Goal: Task Accomplishment & Management: Use online tool/utility

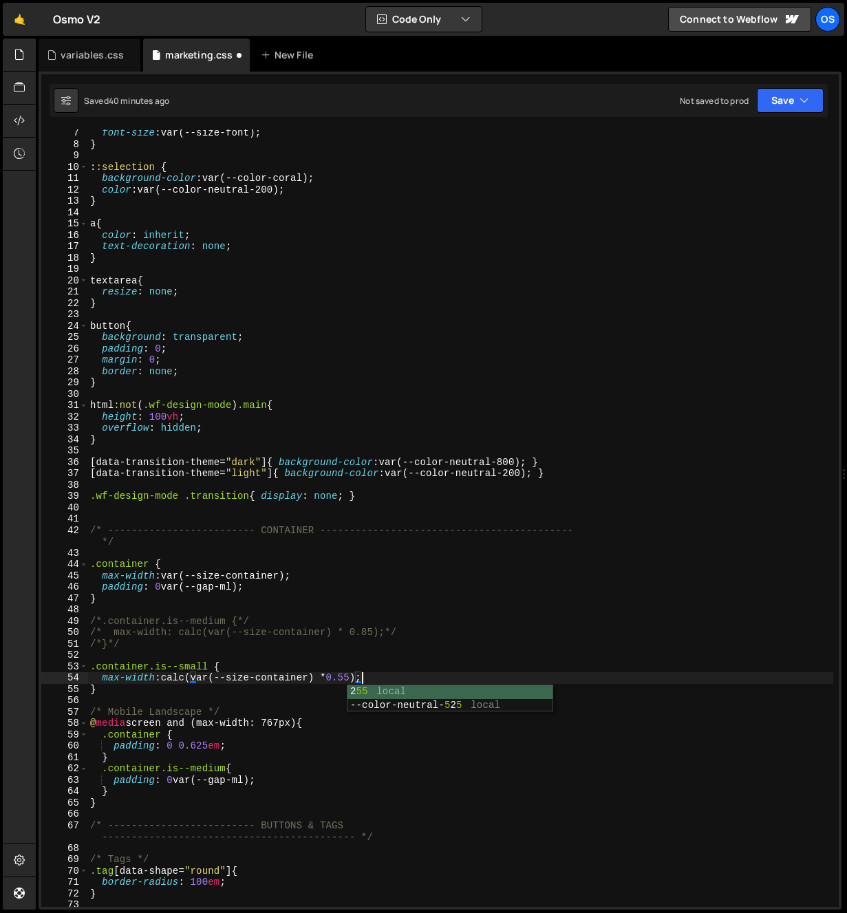
scroll to position [0, 19]
type textarea "max-width: calc(var(--size-container) * 0.55);"
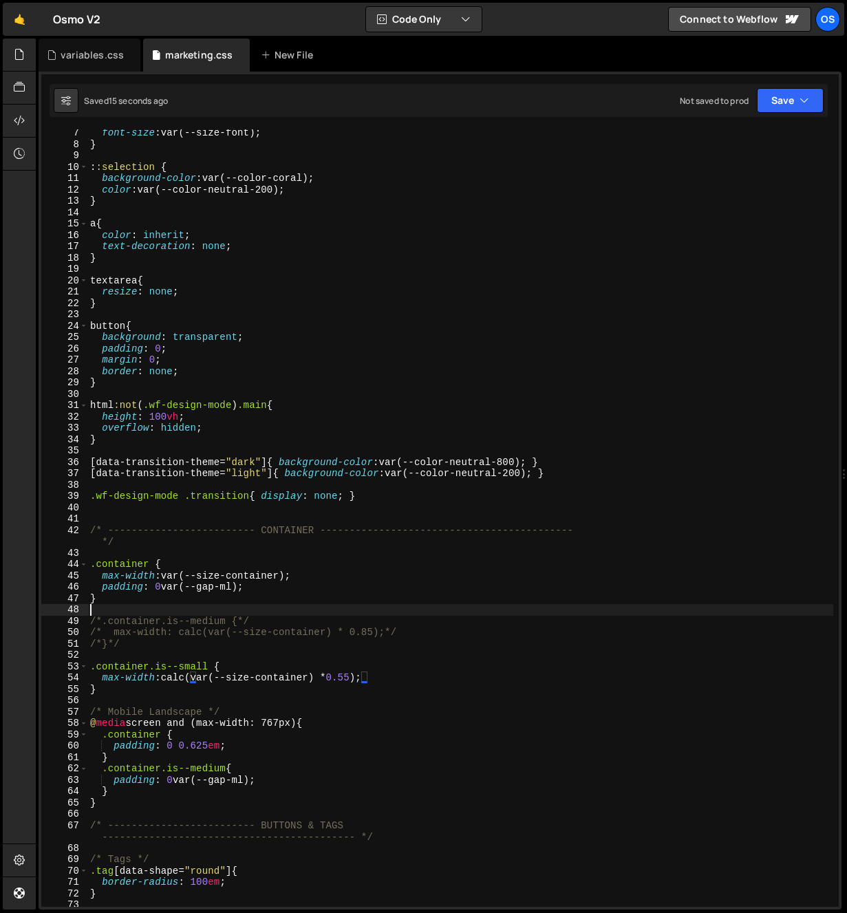
click at [394, 615] on div "font-size : var(--size-font) ; } : :selection { background-color : var(--color-…" at bounding box center [460, 527] width 746 height 800
click at [356, 679] on div "font-size : var(--size-font) ; } : :selection { background-color : var(--color-…" at bounding box center [460, 527] width 746 height 800
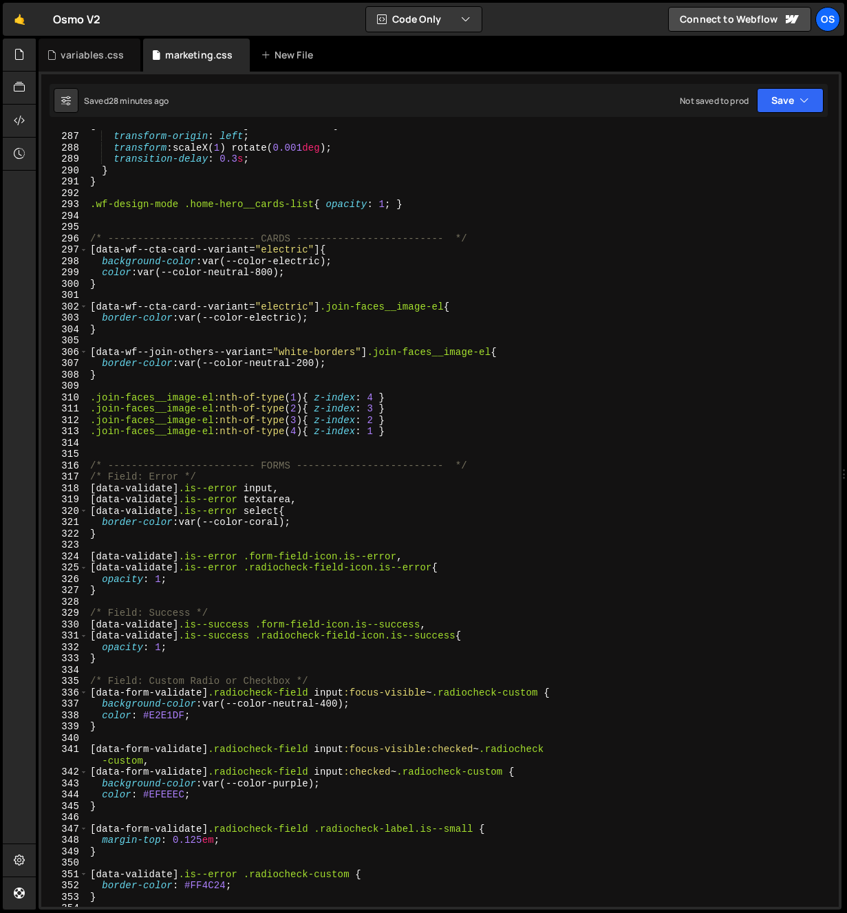
scroll to position [3268, 0]
click at [256, 509] on div "[ data-underline-link = " alt " ] :hover : :after { transform-origin : left ; t…" at bounding box center [460, 519] width 746 height 800
type textarea "[data-validate].is--error select{"
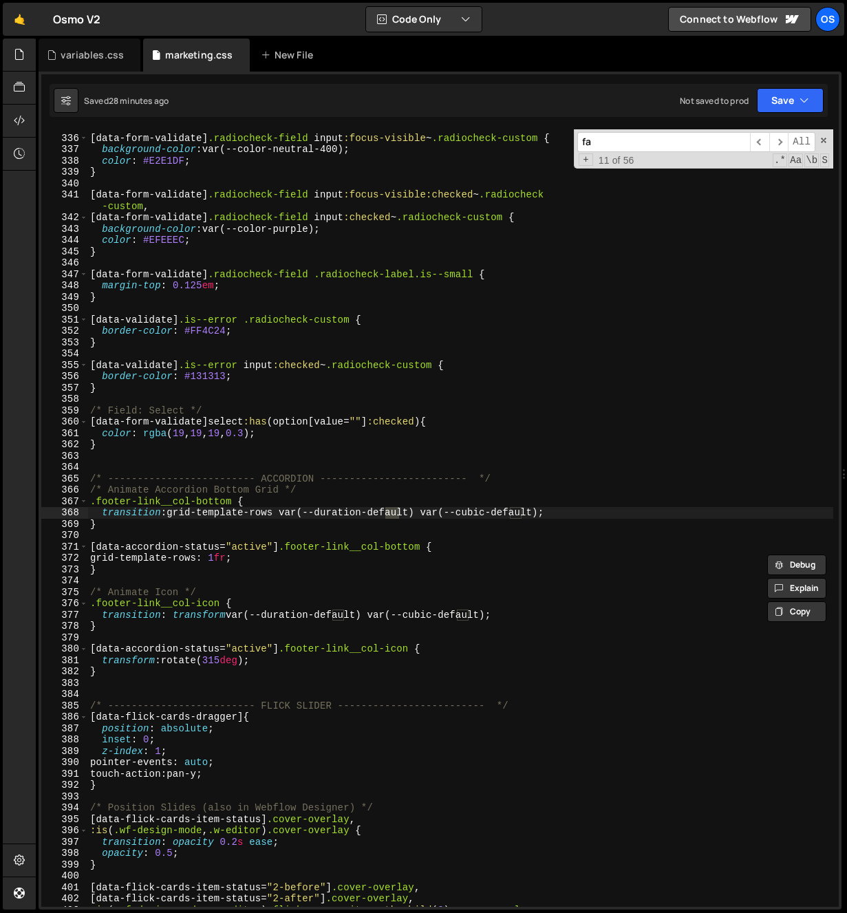
scroll to position [3823, 0]
type input "faq"
click at [287, 495] on div "/* Field: Custom Radio or Checkbox */ [ data-form-validate ] .radiocheck-field …" at bounding box center [460, 521] width 746 height 800
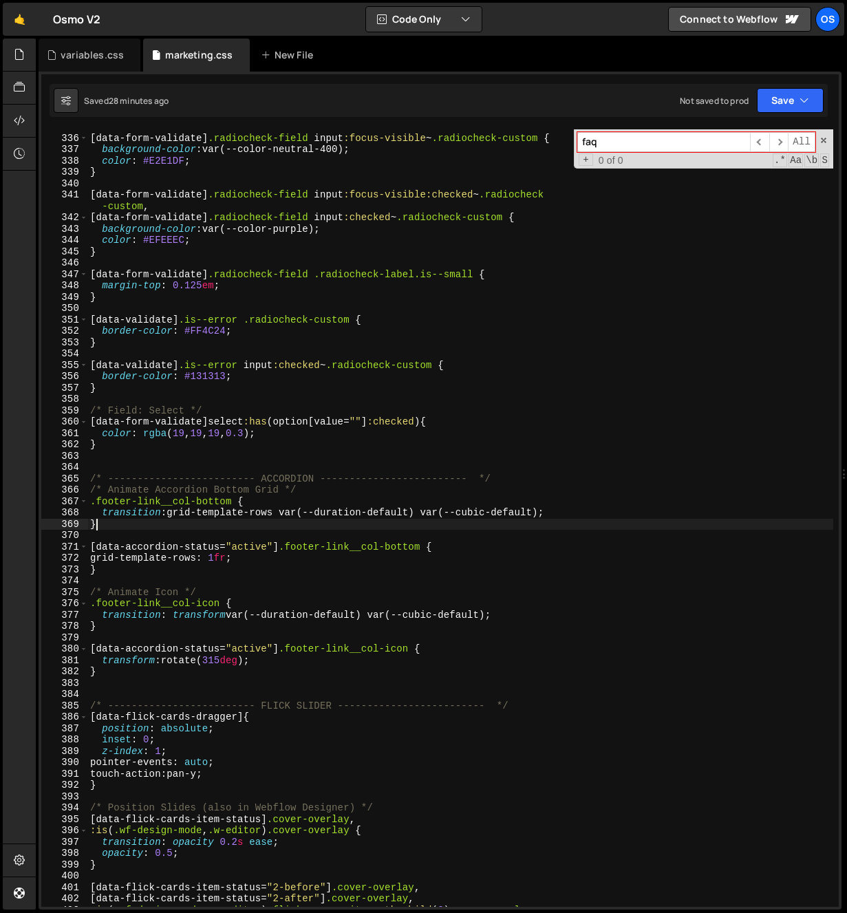
click at [179, 522] on div "/* Field: Custom Radio or Checkbox */ [ data-form-validate ] .radiocheck-field …" at bounding box center [460, 521] width 746 height 800
type textarea "}"
click at [222, 577] on div "/* Field: Custom Radio or Checkbox */ [ data-form-validate ] .radiocheck-field …" at bounding box center [460, 521] width 746 height 800
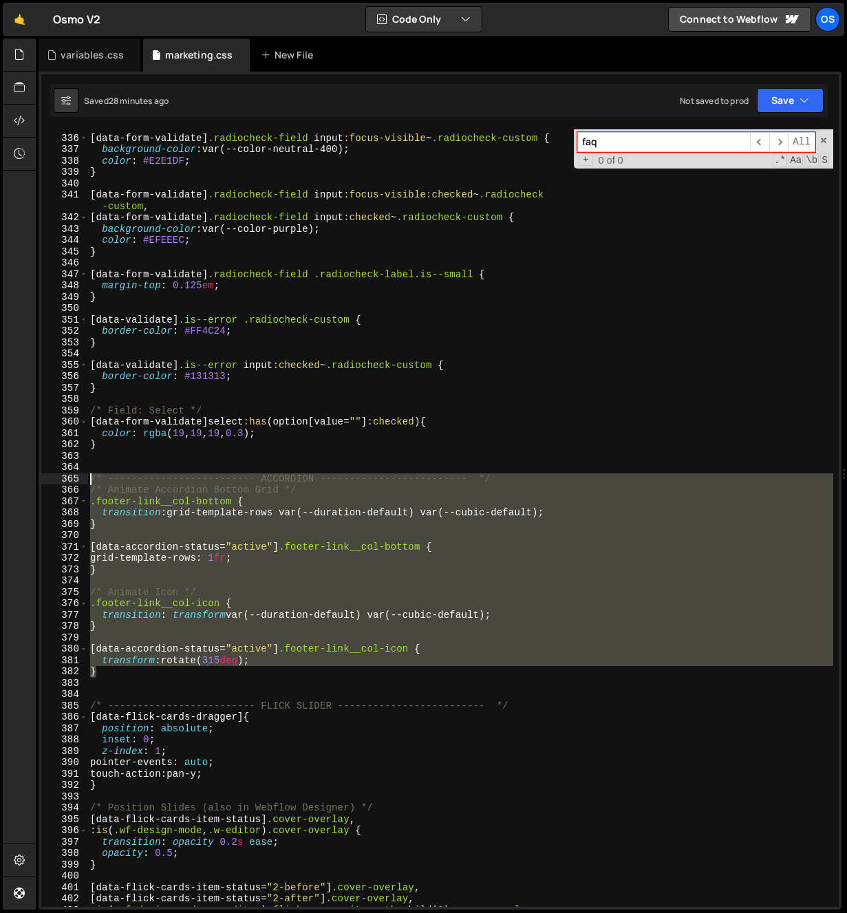
drag, startPoint x: 107, startPoint y: 675, endPoint x: 82, endPoint y: 473, distance: 203.9
click at [82, 473] on div "335 336 337 338 339 340 341 342 343 344 345 346 347 348 349 350 351 352 353 354…" at bounding box center [439, 517] width 797 height 777
click at [114, 662] on div "/* Field: Custom Radio or Checkbox */ [ data-form-validate ] .radiocheck-field …" at bounding box center [460, 517] width 746 height 777
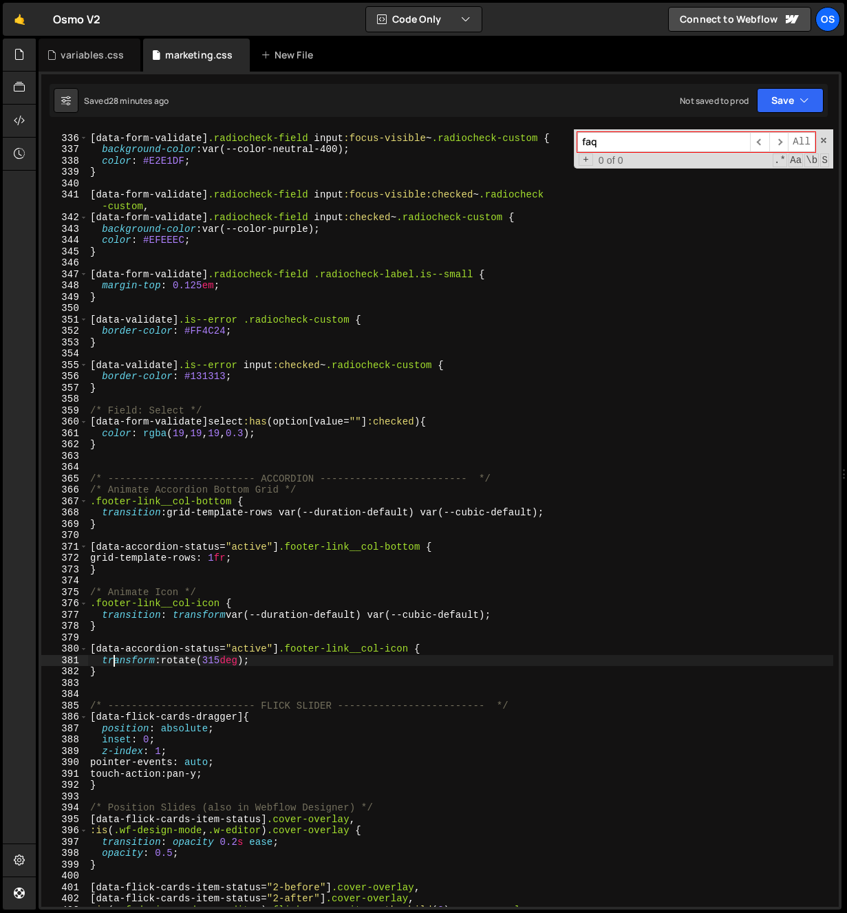
click at [116, 675] on div "/* Field: Custom Radio or Checkbox */ [ data-form-validate ] .radiocheck-field …" at bounding box center [460, 521] width 746 height 800
type textarea "}"
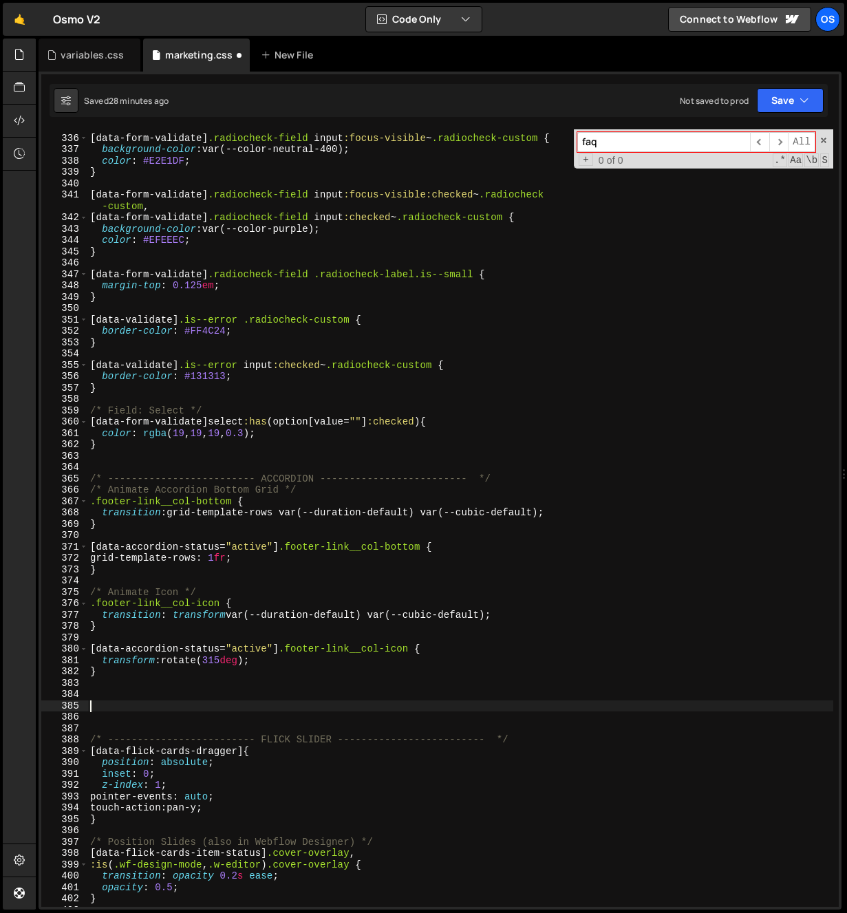
paste textarea "}"
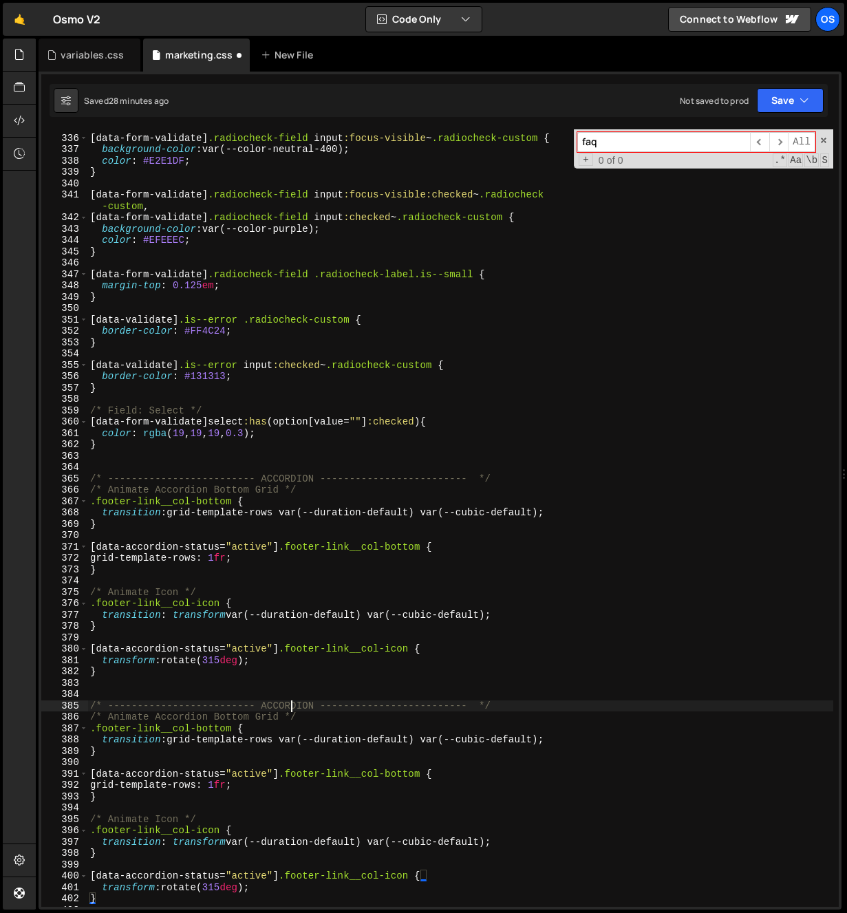
click at [292, 707] on div "/* Field: Custom Radio or Checkbox */ [ data-form-validate ] .radiocheck-field …" at bounding box center [460, 521] width 746 height 800
click at [308, 668] on div "/* Field: Custom Radio or Checkbox */ [ data-form-validate ] .radiocheck-field …" at bounding box center [460, 521] width 746 height 800
type textarea "}"
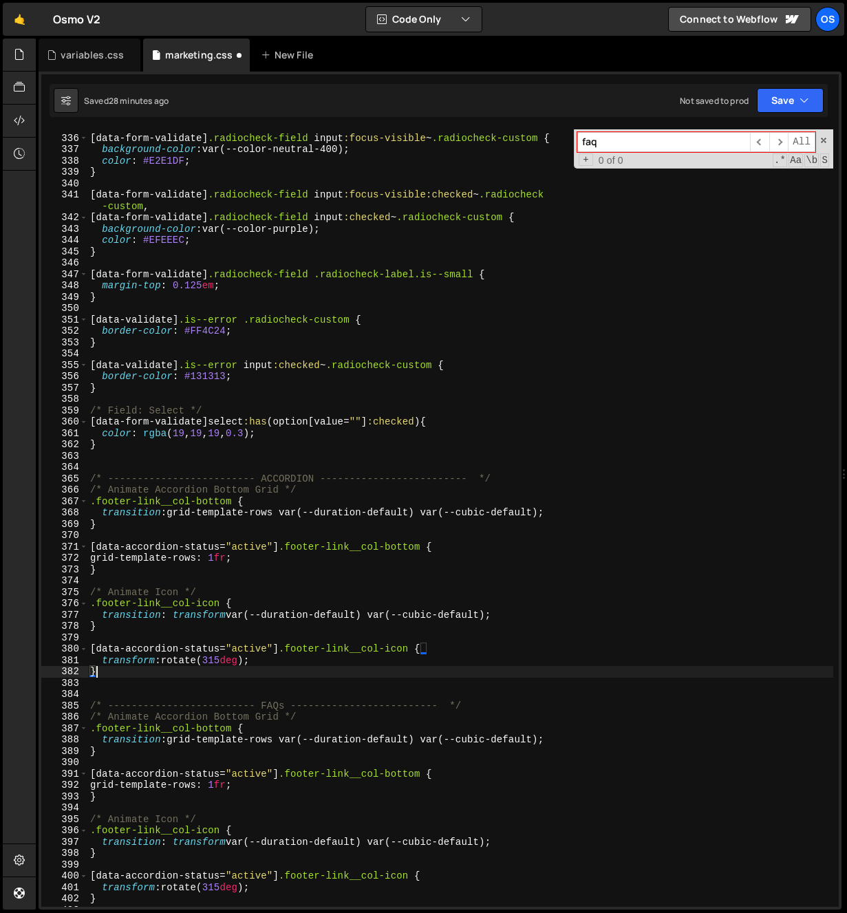
scroll to position [3900, 0]
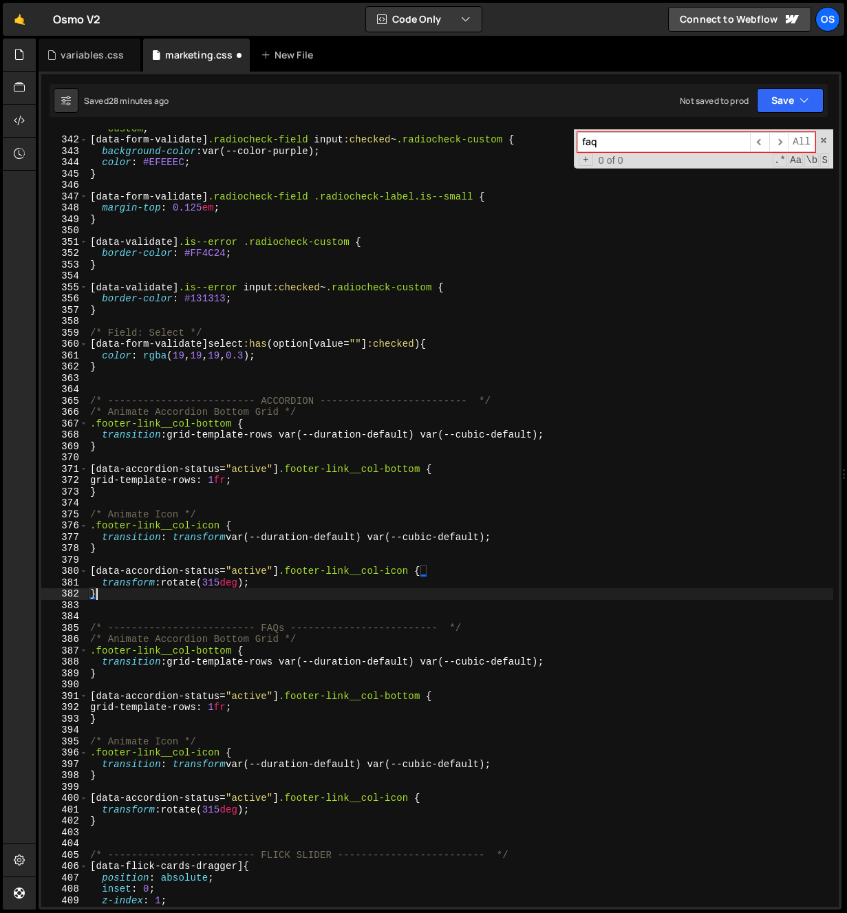
click at [261, 683] on div "[ data-form-validate ] .radiocheck-field input :focus-visible:checked ~ .radioc…" at bounding box center [460, 517] width 746 height 812
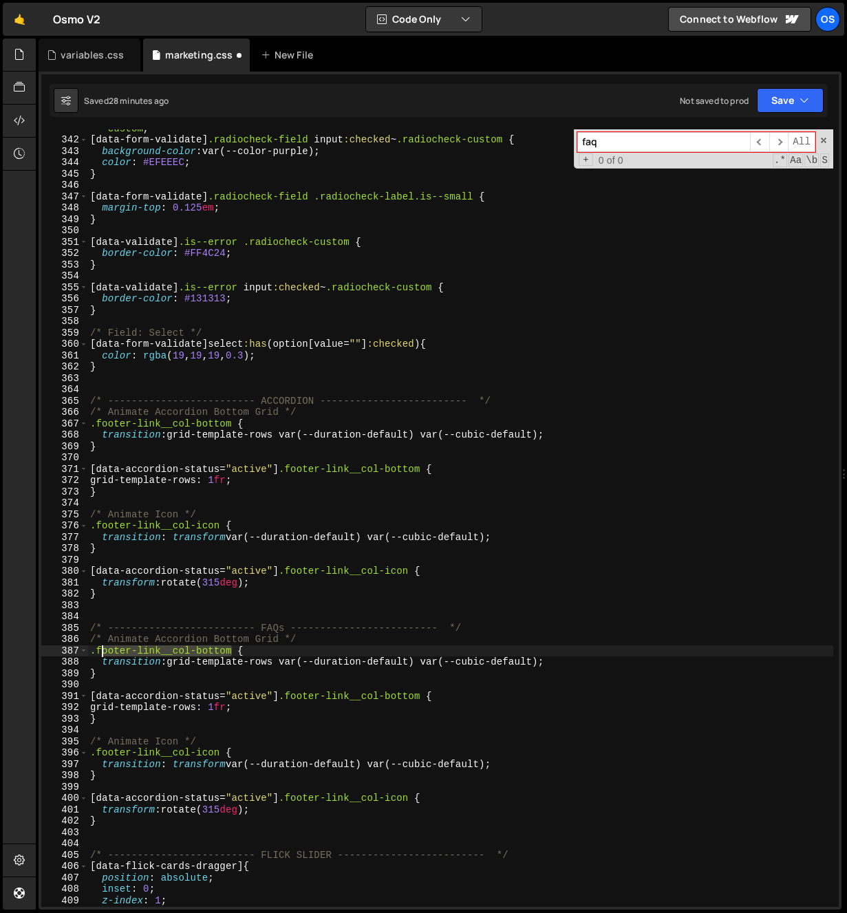
drag, startPoint x: 235, startPoint y: 652, endPoint x: 100, endPoint y: 655, distance: 134.9
click at [100, 655] on div "[ data-form-validate ] .radiocheck-field input :focus-visible:checked ~ .radioc…" at bounding box center [460, 517] width 746 height 812
drag, startPoint x: 96, startPoint y: 654, endPoint x: 231, endPoint y: 656, distance: 134.9
click at [231, 656] on div "[ data-form-validate ] .radiocheck-field input :focus-visible:checked ~ .radioc…" at bounding box center [460, 517] width 746 height 812
paste textarea "aq__item"
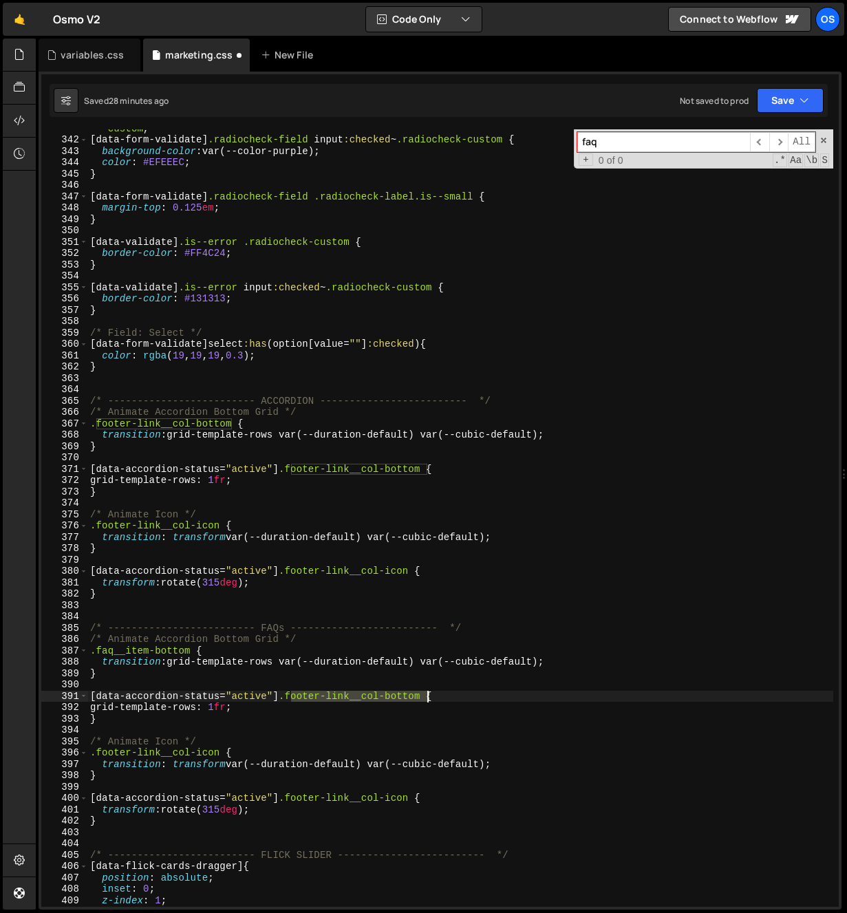
drag, startPoint x: 291, startPoint y: 698, endPoint x: 426, endPoint y: 700, distance: 134.9
click at [426, 700] on div "[ data-form-validate ] .radiocheck-field input :focus-visible:checked ~ .radioc…" at bounding box center [460, 517] width 746 height 812
paste textarea "aq__item"
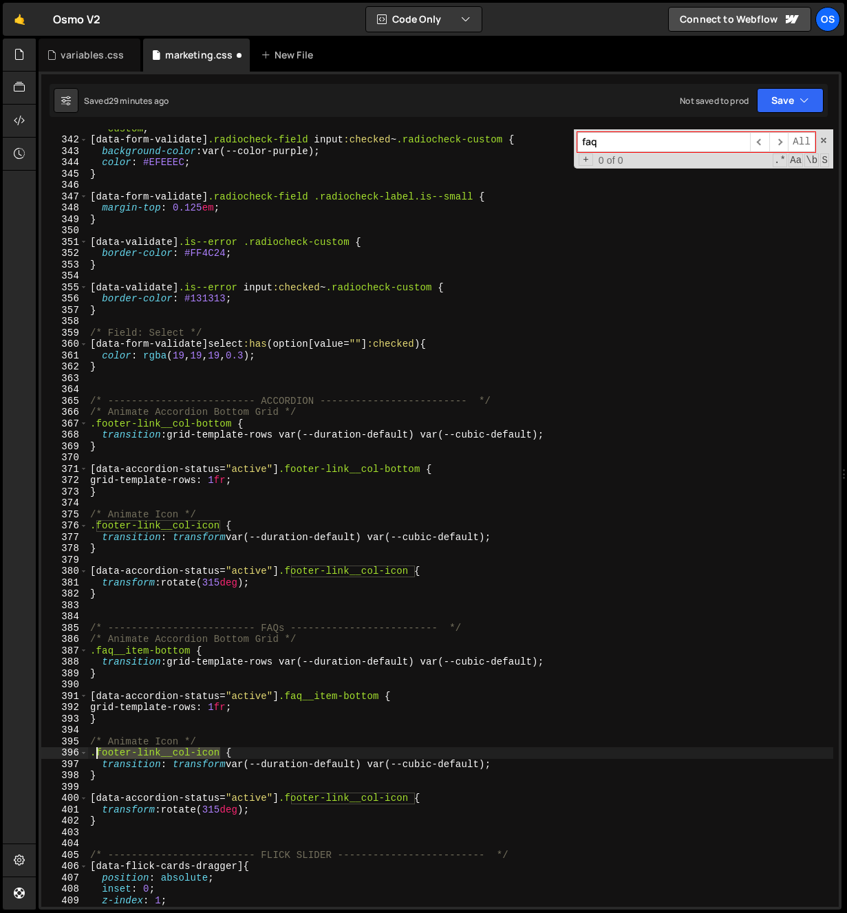
drag, startPoint x: 219, startPoint y: 756, endPoint x: 99, endPoint y: 757, distance: 120.4
click at [99, 757] on div "[ data-form-validate ] .radiocheck-field input :focus-visible:checked ~ .radioc…" at bounding box center [460, 517] width 746 height 812
paste textarea "aq__item"
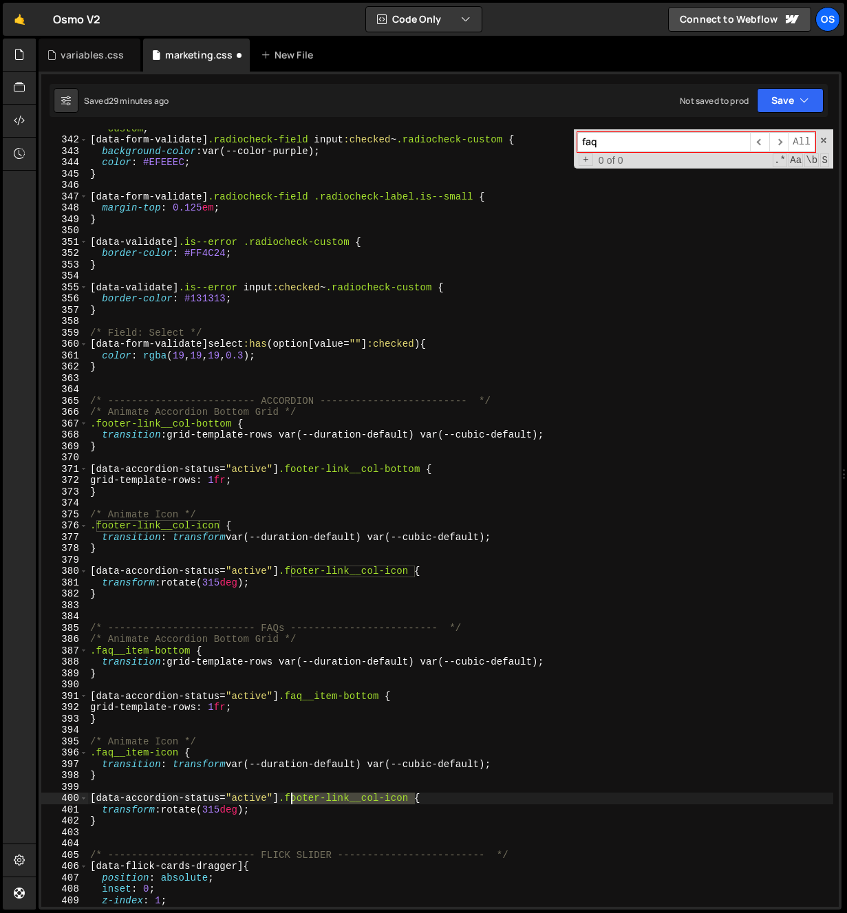
drag, startPoint x: 417, startPoint y: 800, endPoint x: 292, endPoint y: 799, distance: 125.2
click at [292, 799] on div "[ data-form-validate ] .radiocheck-field input :focus-visible:checked ~ .radioc…" at bounding box center [460, 517] width 746 height 812
paste textarea "aq__item"
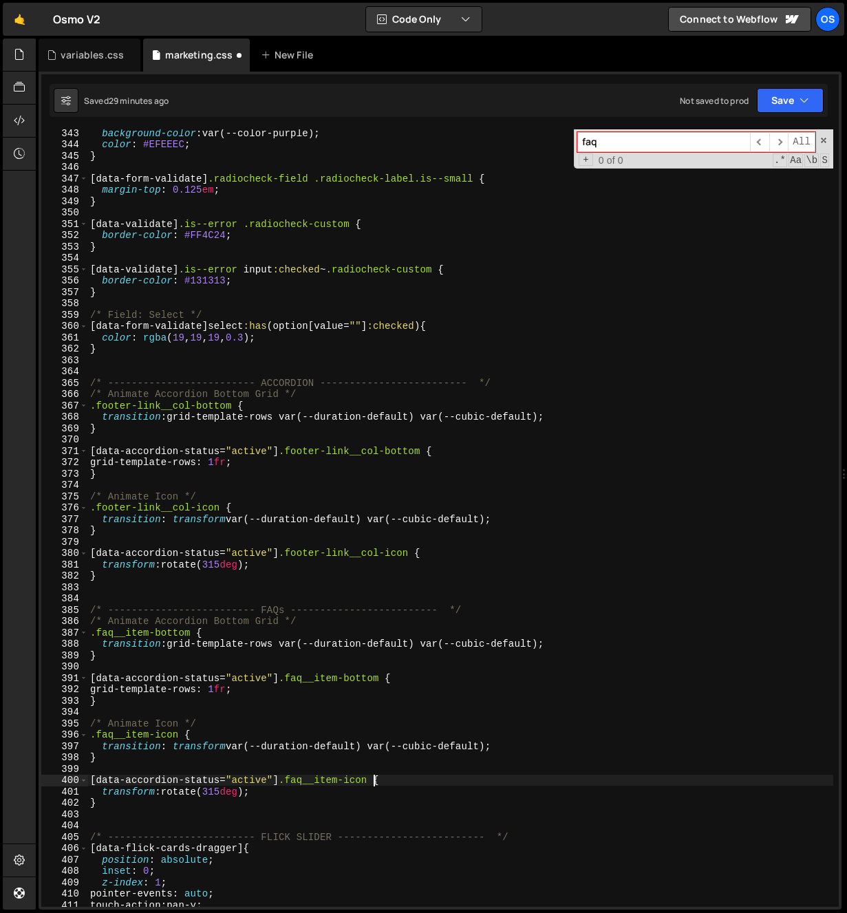
click at [314, 762] on div "background-color : var(--color-purple) ; color : #EFEEEC ; } [ data-form-valida…" at bounding box center [460, 527] width 746 height 800
type textarea "}"
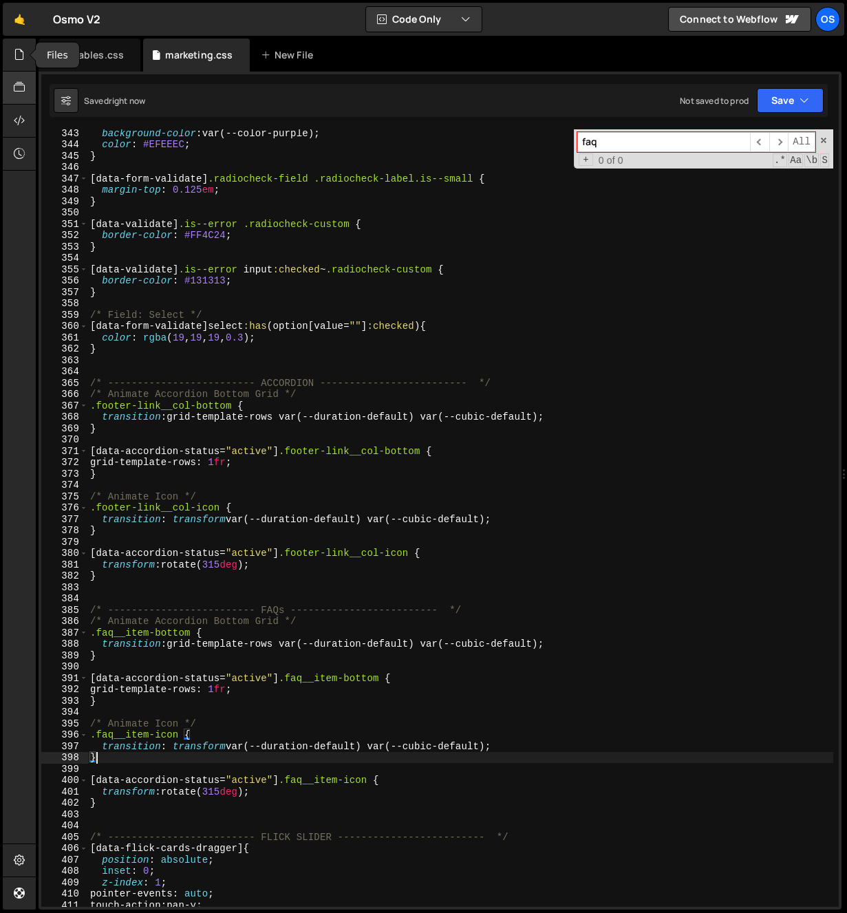
drag, startPoint x: 13, startPoint y: 56, endPoint x: 13, endPoint y: 76, distance: 20.0
click at [14, 56] on div at bounding box center [20, 55] width 34 height 33
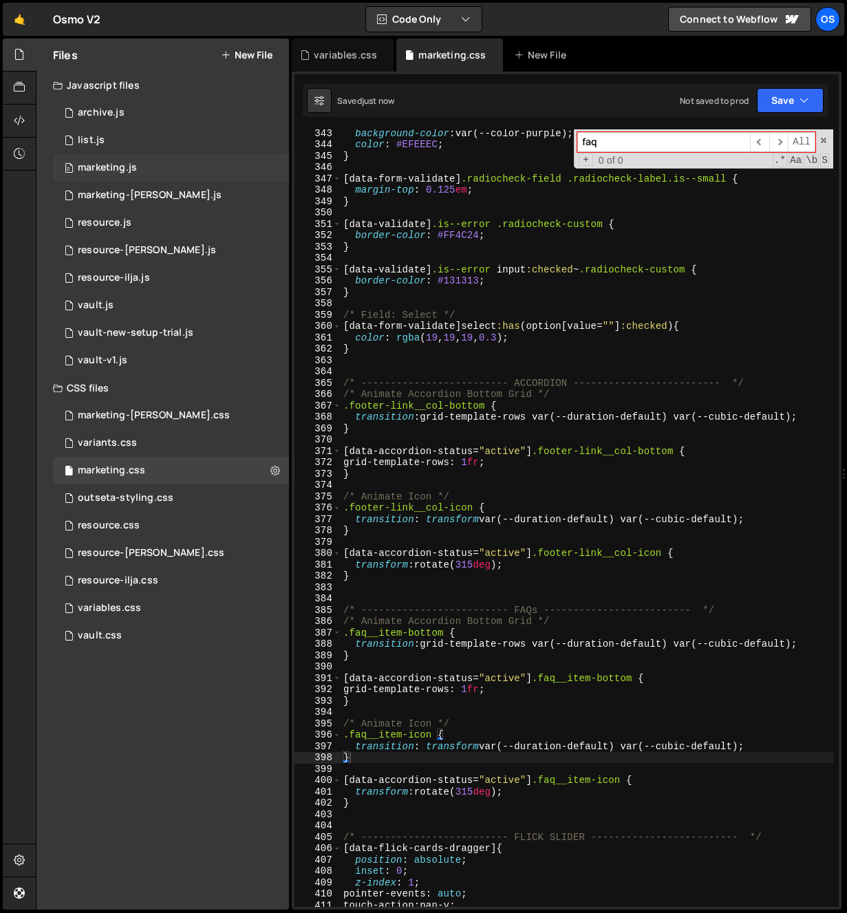
click at [128, 168] on div "marketing.js" at bounding box center [107, 168] width 59 height 12
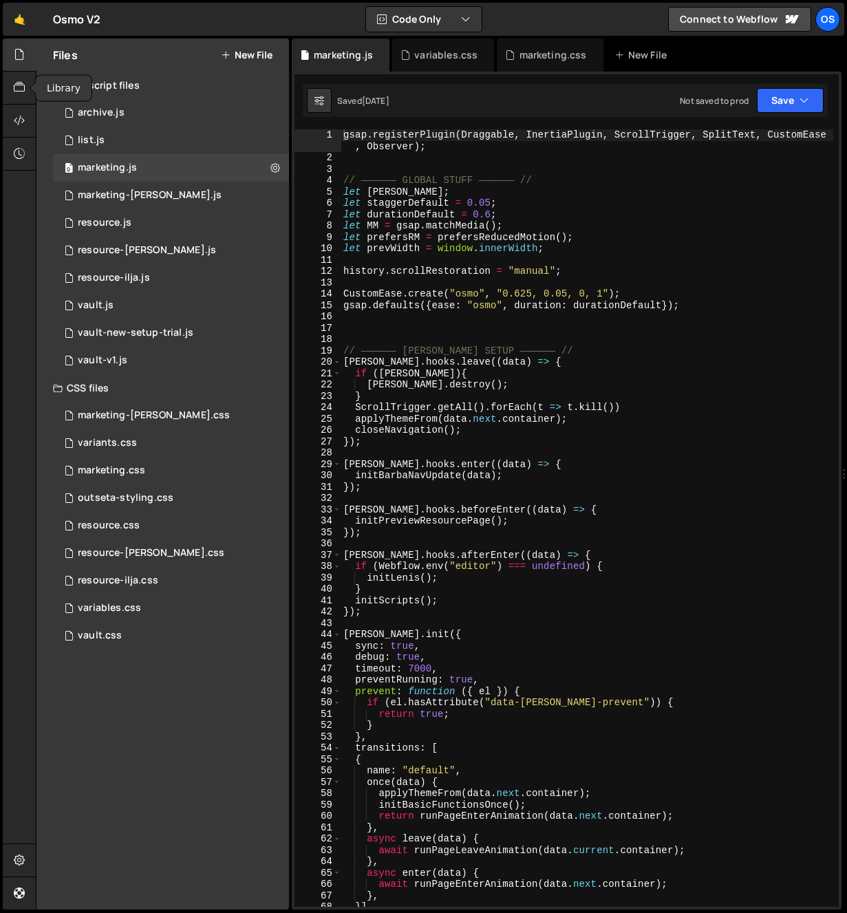
scroll to position [0, 0]
click at [18, 50] on icon at bounding box center [19, 54] width 11 height 15
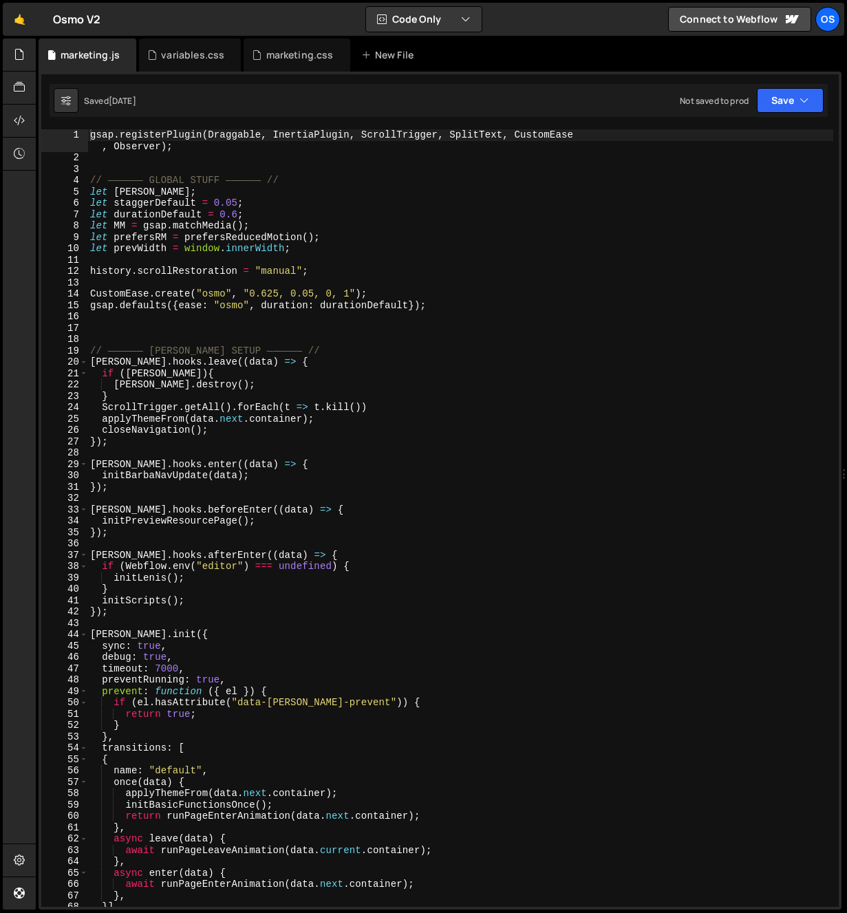
click at [172, 239] on div "gsap . registerPlugin ( Draggable , InertiaPlugin , ScrollTrigger , SplitText ,…" at bounding box center [460, 535] width 746 height 812
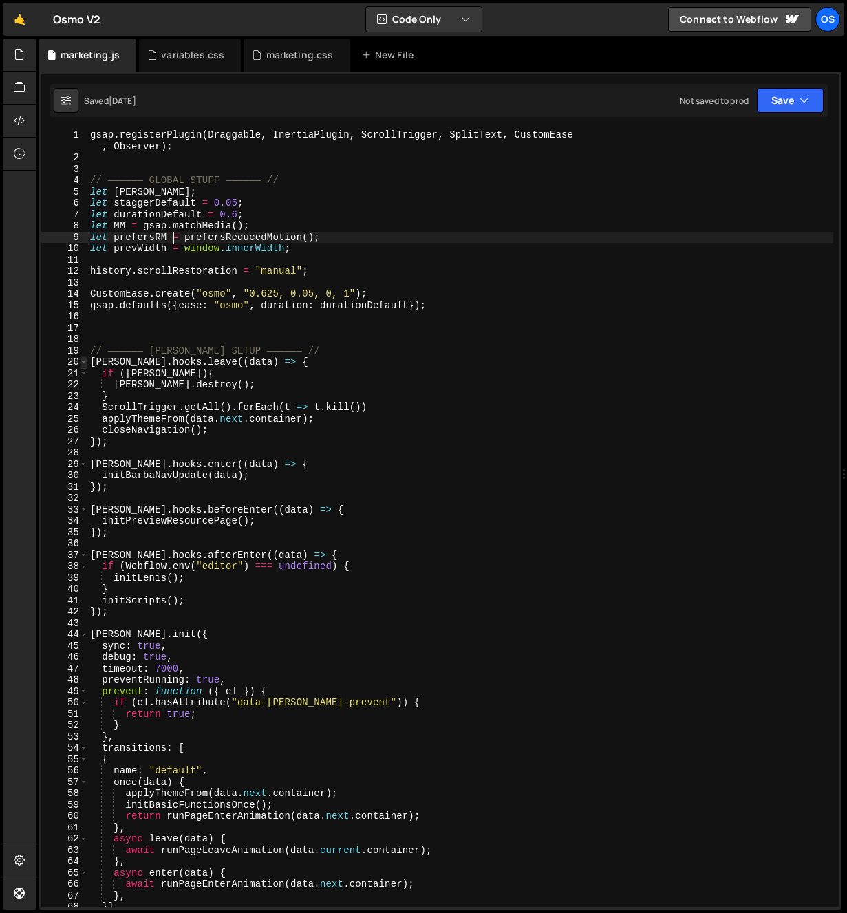
click at [86, 364] on span at bounding box center [84, 362] width 8 height 12
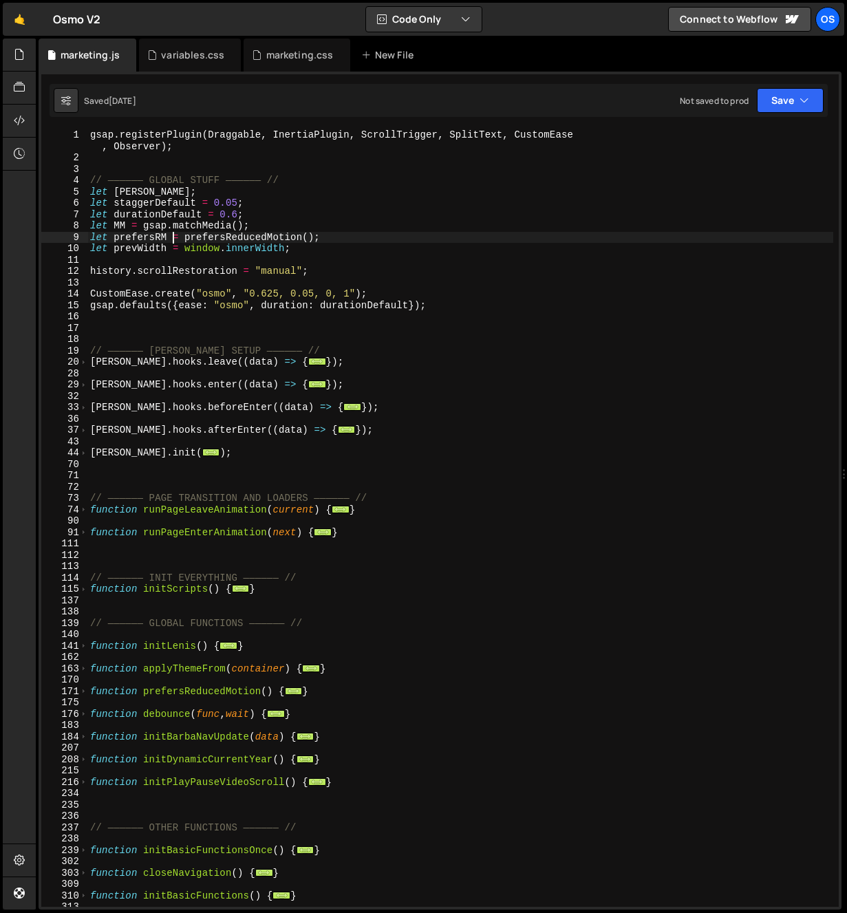
click at [223, 425] on div "gsap . registerPlugin ( Draggable , InertiaPlugin , ScrollTrigger , SplitText ,…" at bounding box center [460, 535] width 746 height 812
type textarea "[PERSON_NAME].hooks.afterEnter((data) => {"
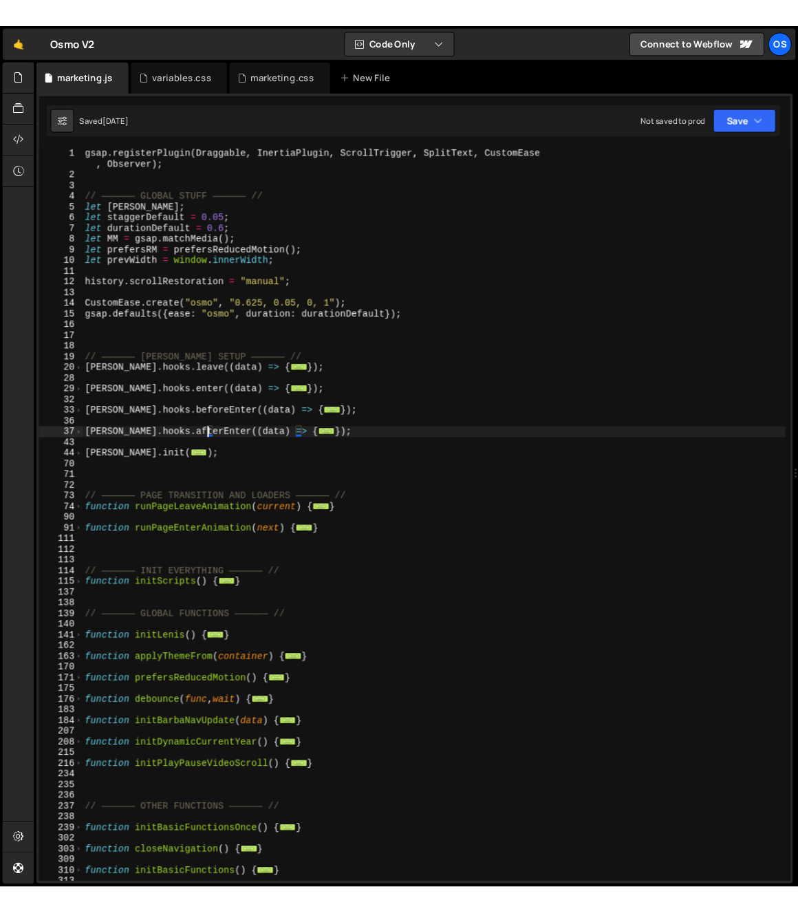
scroll to position [163, 0]
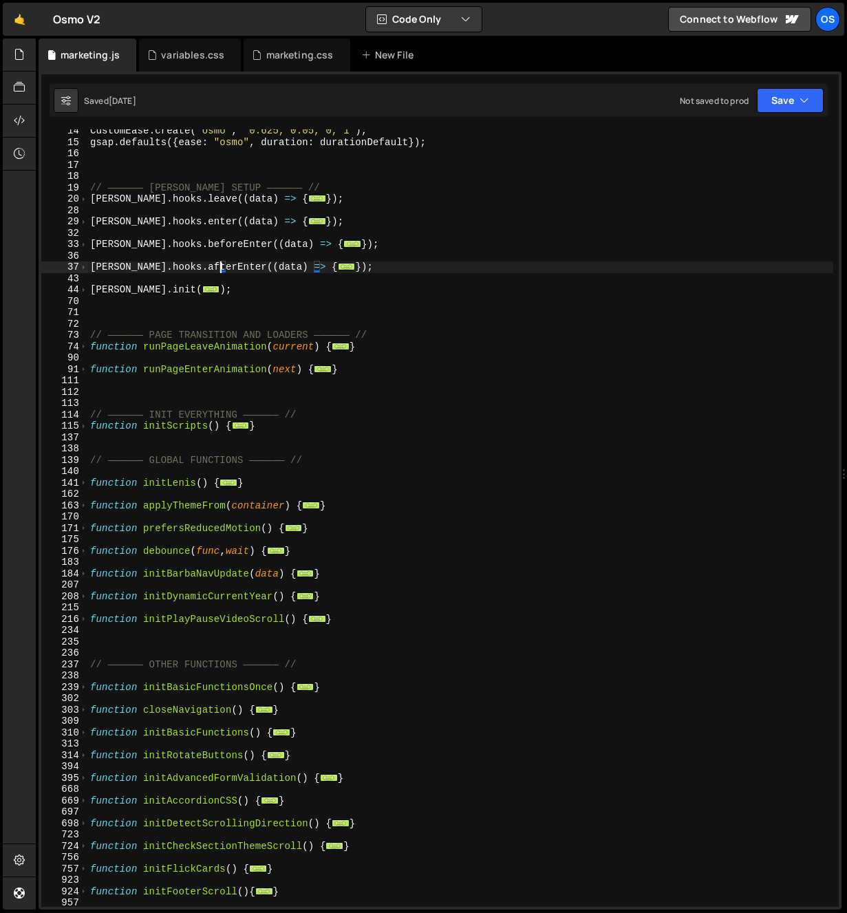
click at [247, 447] on div "CustomEase . create ( "osmo" , "0.625, 0.05, 0, 1" ) ; gsap . defaults ({ ease …" at bounding box center [460, 525] width 746 height 800
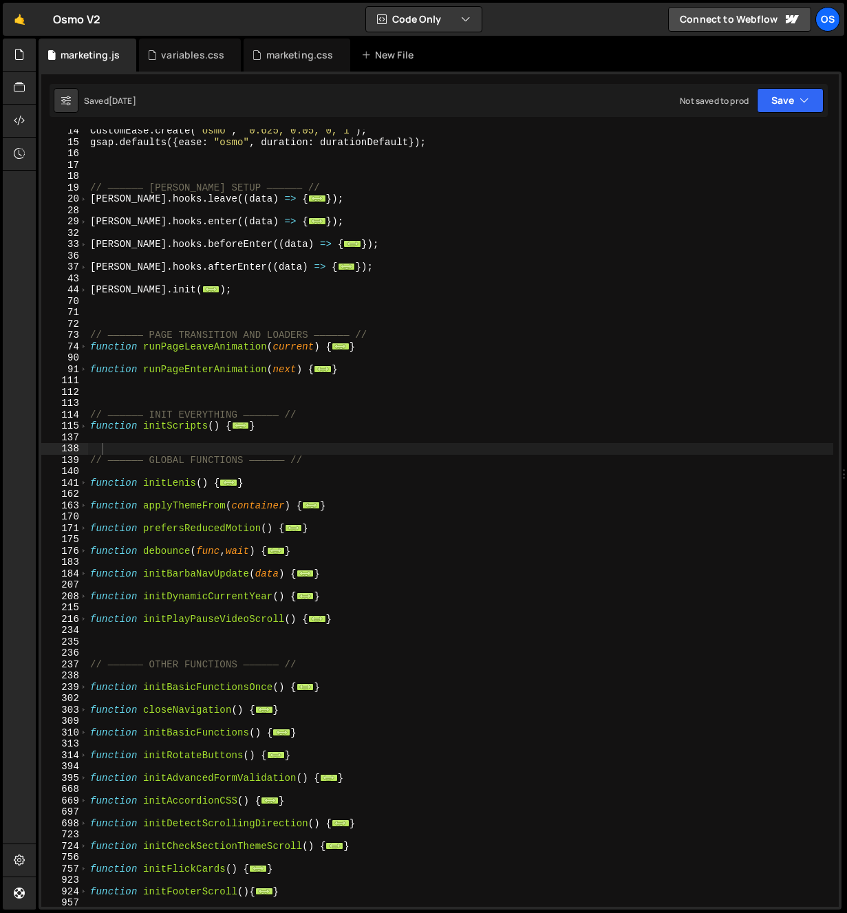
click at [1, 256] on div "Hold on a sec... Are you certain you wish to leave this page? Any changes you'v…" at bounding box center [423, 456] width 847 height 913
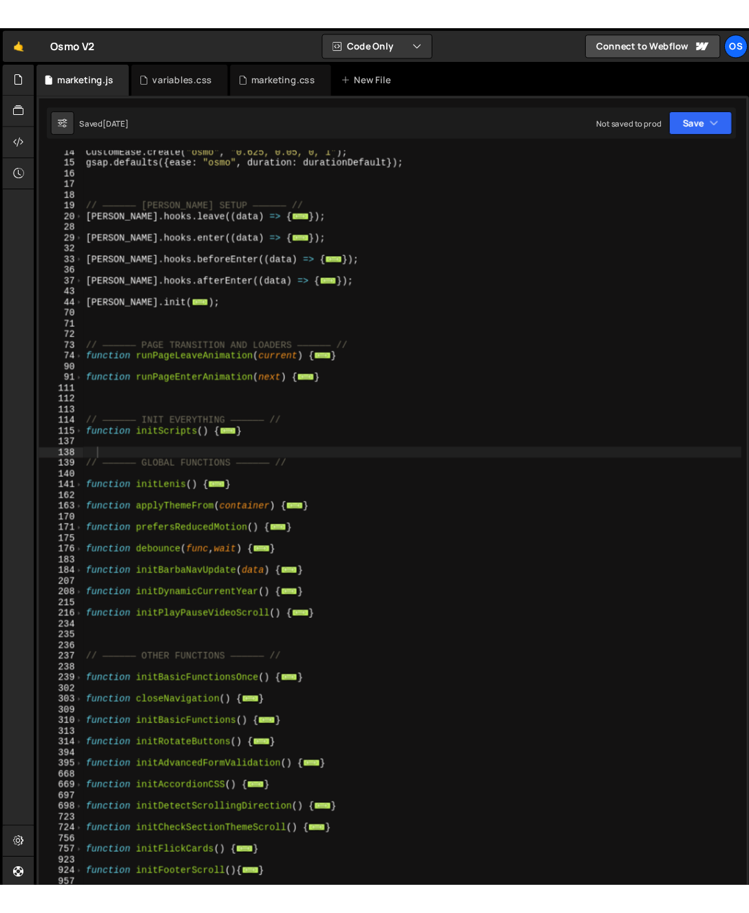
scroll to position [151, 0]
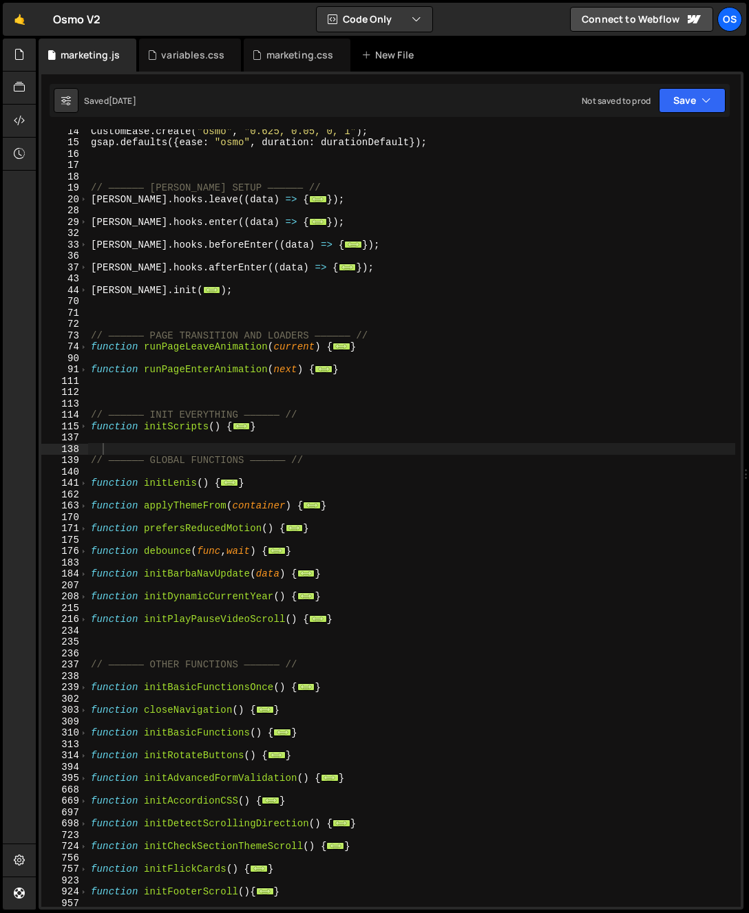
drag, startPoint x: 169, startPoint y: 497, endPoint x: 58, endPoint y: 444, distance: 122.8
click at [169, 496] on div "CustomEase . create ( "osmo" , "0.625, 0.05, 0, 1" ) ; gsap . defaults ({ ease …" at bounding box center [411, 525] width 647 height 800
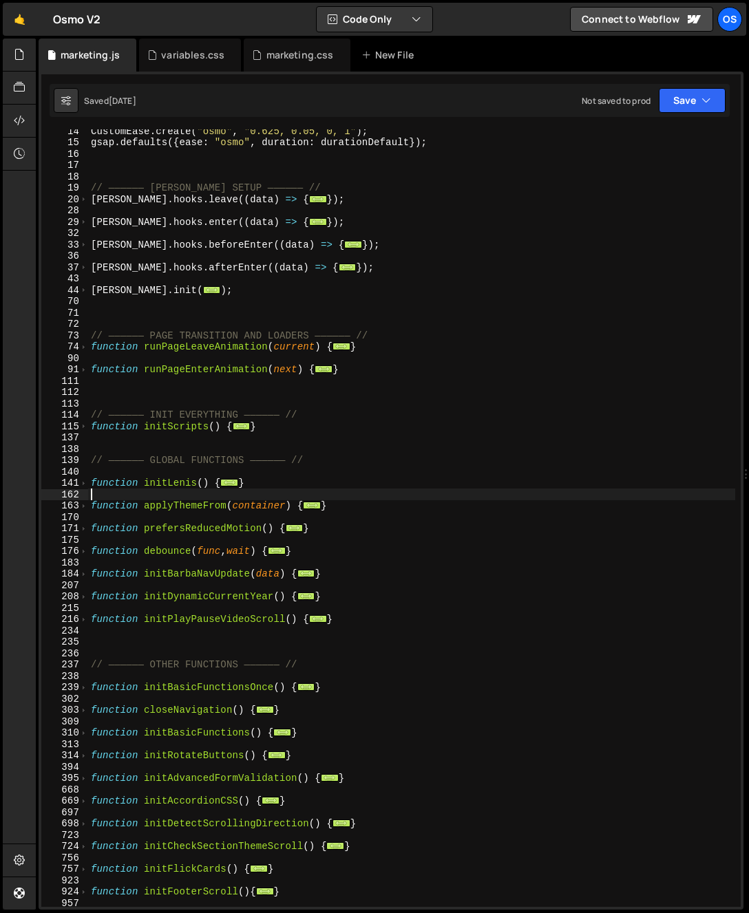
click at [147, 319] on div "CustomEase . create ( "osmo" , "0.625, 0.05, 0, 1" ) ; gsap . defaults ({ ease …" at bounding box center [411, 525] width 647 height 800
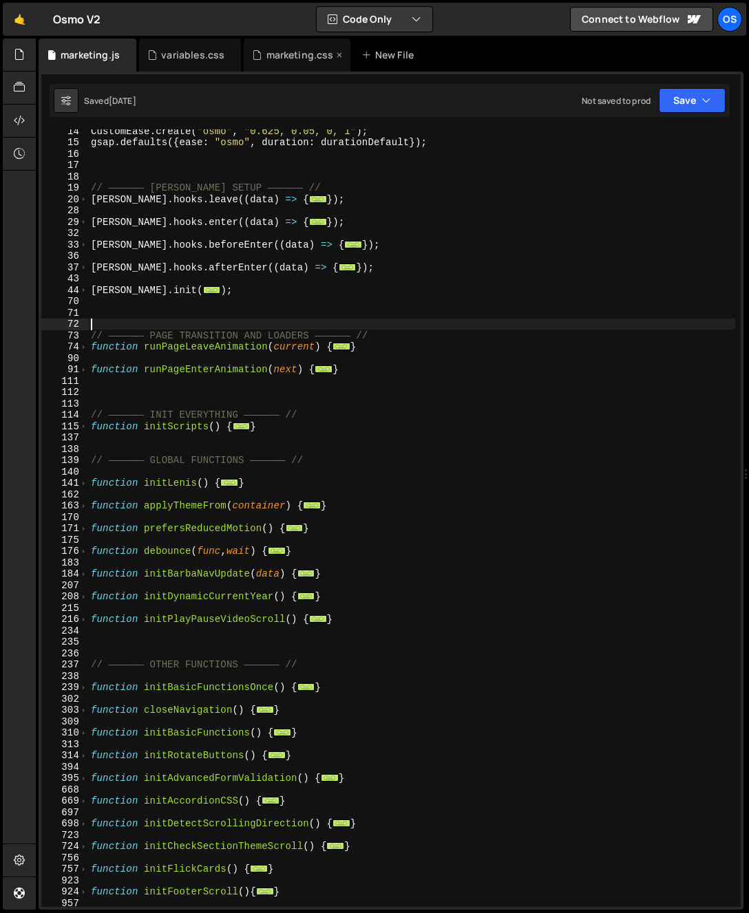
click at [289, 58] on div "marketing.css" at bounding box center [299, 55] width 67 height 14
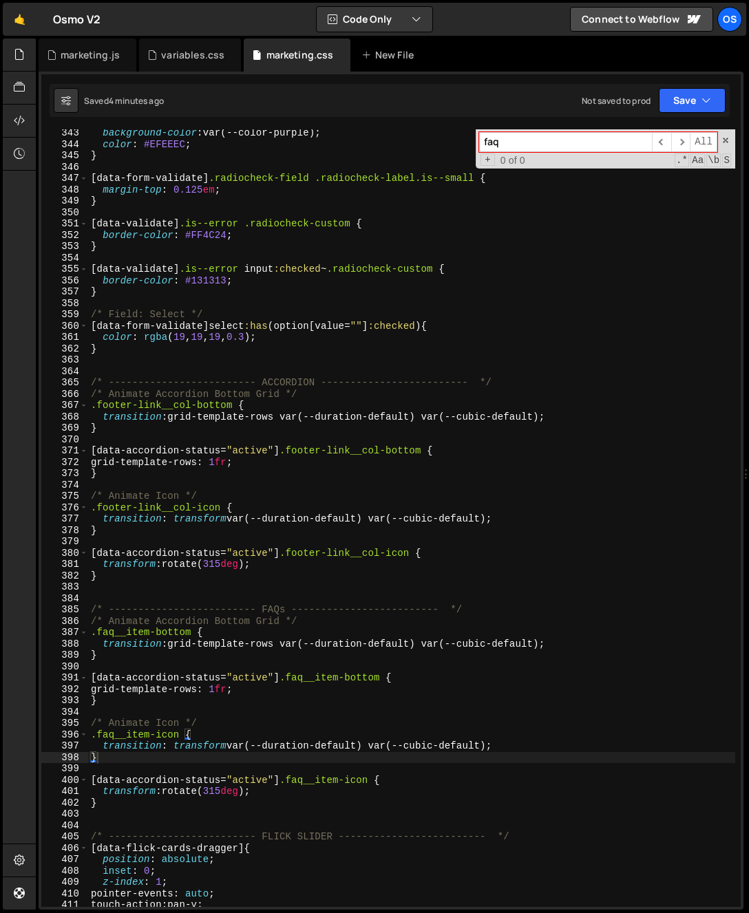
scroll to position [362, 0]
click at [538, 602] on div "background-color : var(--color-purple) ; color : #EFEEEC ; } [ data-form-valida…" at bounding box center [411, 527] width 647 height 800
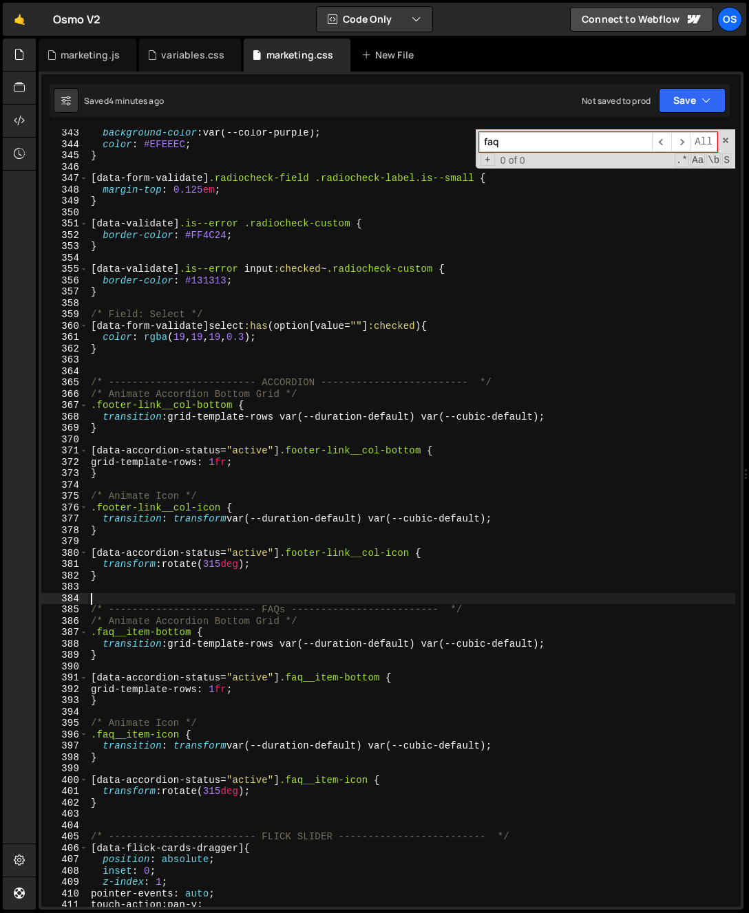
click at [502, 614] on div "background-color : var(--color-purple) ; color : #EFEEEC ; } [ data-form-valida…" at bounding box center [411, 527] width 647 height 800
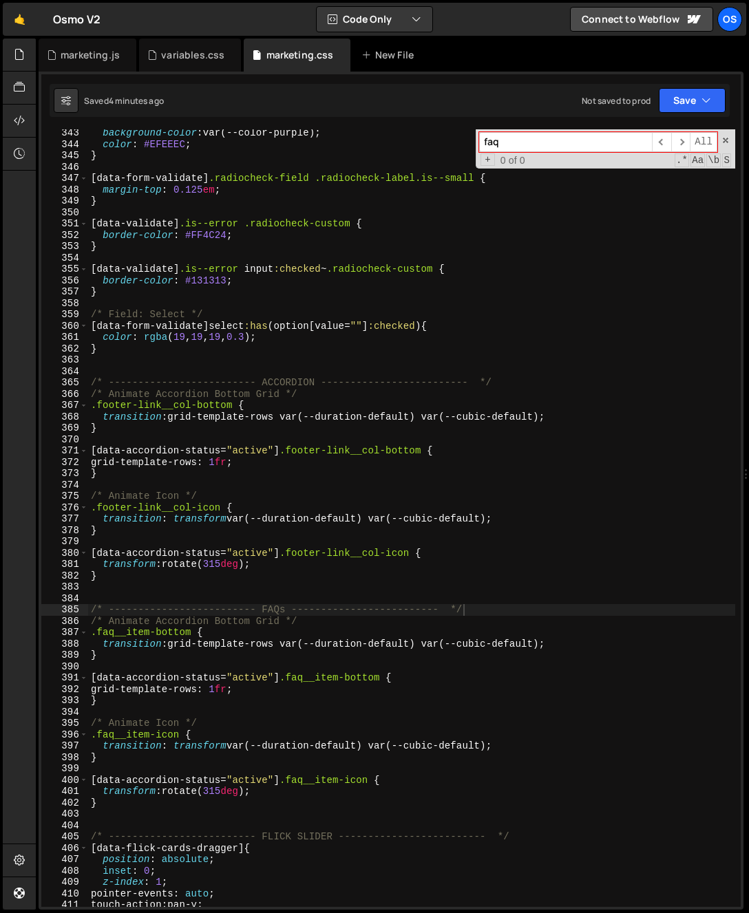
click at [191, 192] on div "background-color : var(--color-purple) ; color : #EFEEEC ; } [ data-form-valida…" at bounding box center [411, 527] width 647 height 800
click at [725, 133] on div "faq ​ ​ All Replace All + 0 of 0 .* Aa \b S" at bounding box center [604, 148] width 259 height 39
click at [722, 140] on span at bounding box center [725, 141] width 10 height 10
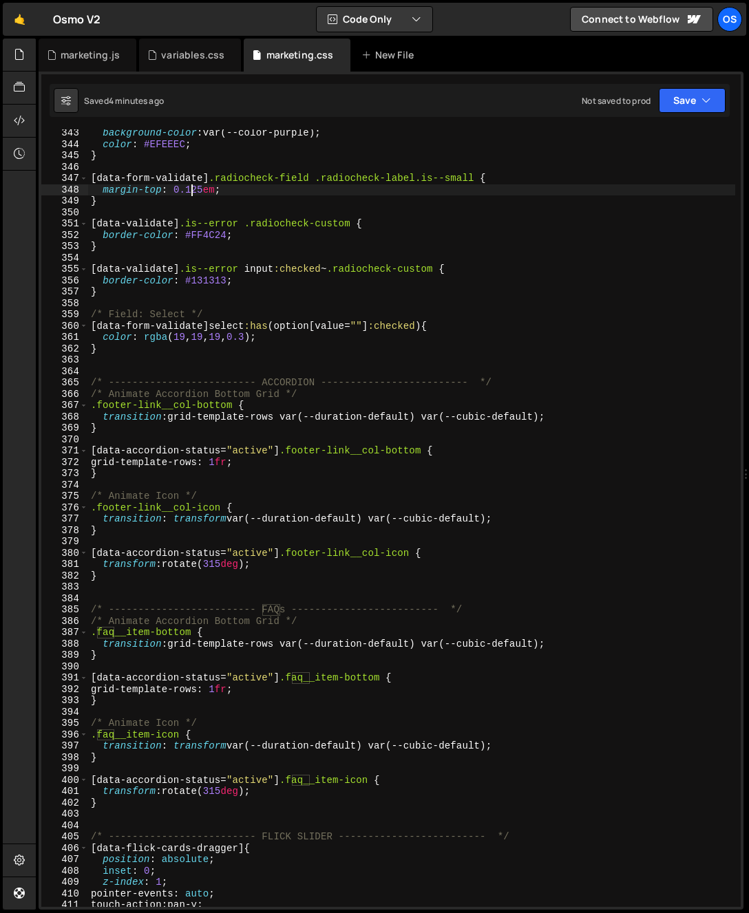
click at [222, 226] on div "background-color : var(--color-purple) ; color : #EFEEEC ; } [ data-form-valida…" at bounding box center [411, 527] width 647 height 800
type textarea "[data-validate].is--error .radiocheck-custom {"
